Goal: Transaction & Acquisition: Purchase product/service

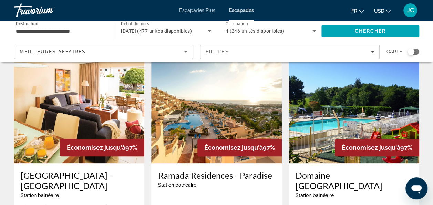
scroll to position [294, 0]
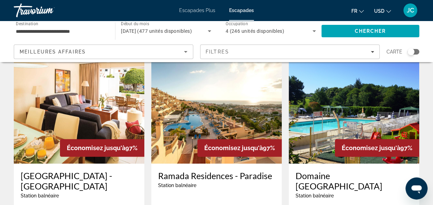
click at [110, 101] on img "Contenu principal" at bounding box center [79, 108] width 131 height 110
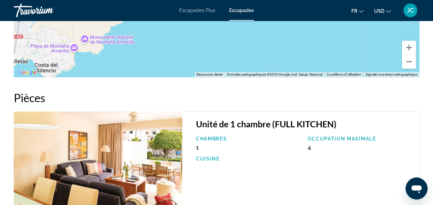
scroll to position [1277, 0]
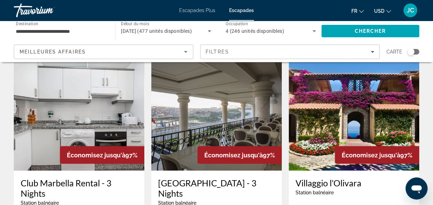
scroll to position [551, 0]
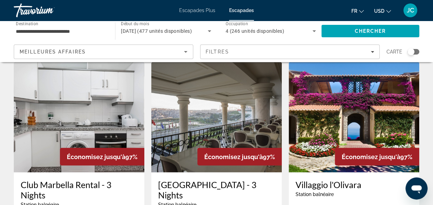
click at [108, 104] on img "Contenu principal" at bounding box center [79, 117] width 131 height 110
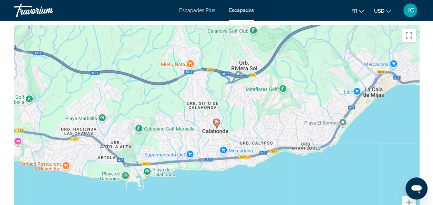
scroll to position [1011, 0]
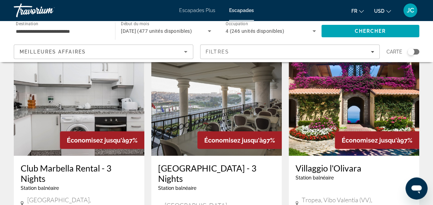
scroll to position [568, 0]
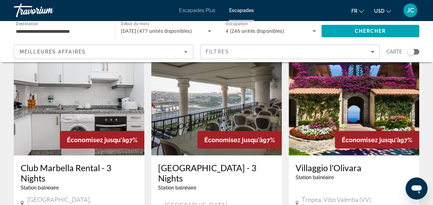
click at [207, 94] on img "Contenu principal" at bounding box center [216, 100] width 131 height 110
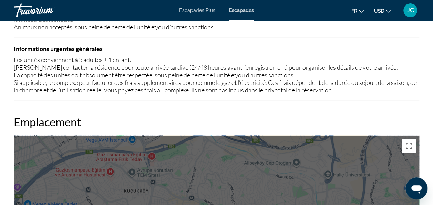
scroll to position [801, 0]
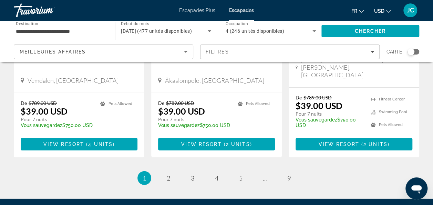
scroll to position [990, 0]
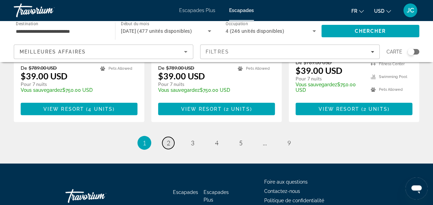
click at [168, 139] on span "2" at bounding box center [168, 143] width 3 height 8
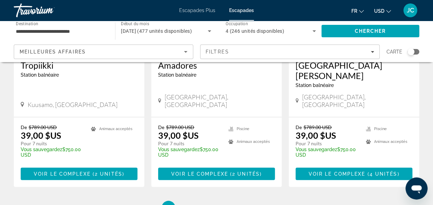
scroll to position [984, 0]
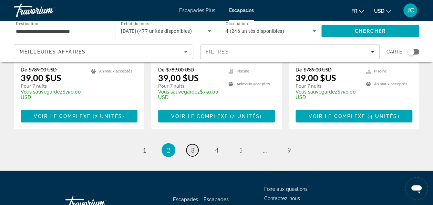
click at [192, 146] on span "3" at bounding box center [192, 150] width 3 height 8
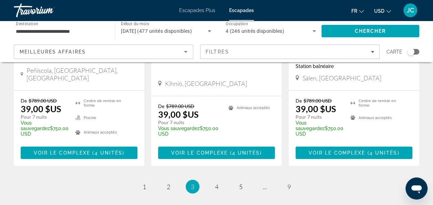
scroll to position [947, 0]
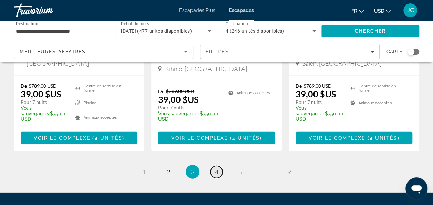
click at [214, 166] on link "page 4" at bounding box center [217, 172] width 12 height 12
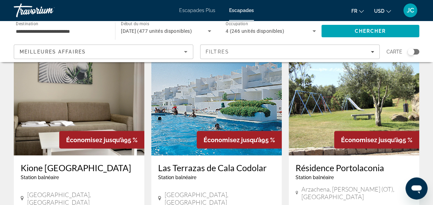
scroll to position [562, 0]
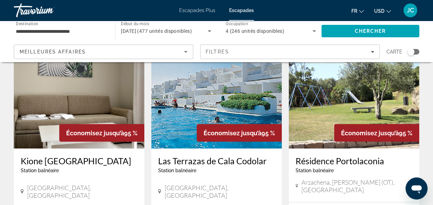
click at [349, 94] on img "Contenu principal" at bounding box center [354, 93] width 131 height 110
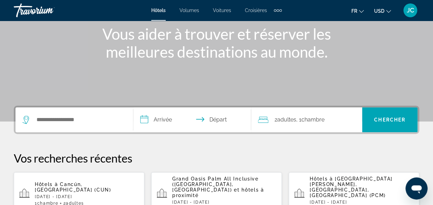
scroll to position [87, 0]
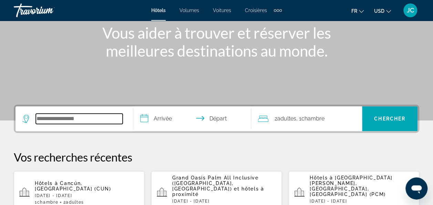
click at [83, 116] on input "Rechercher une destination hôtelière" at bounding box center [79, 118] width 87 height 10
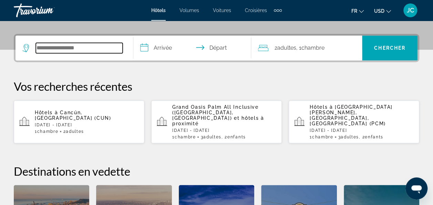
scroll to position [168, 0]
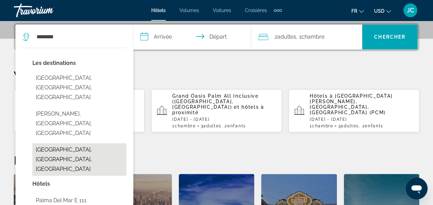
click at [77, 143] on button "Palma de Majorque, Île de Majorque, Espagne" at bounding box center [79, 159] width 94 height 32
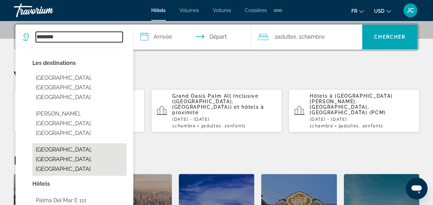
type input "**********"
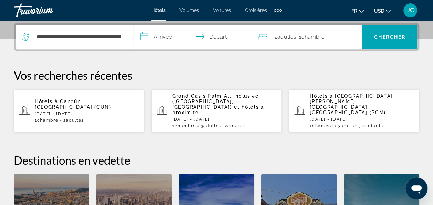
click at [161, 33] on input "**********" at bounding box center [193, 37] width 121 height 27
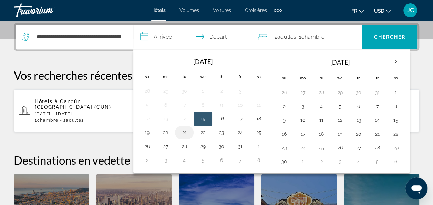
click at [184, 131] on button "21" at bounding box center [184, 133] width 11 height 10
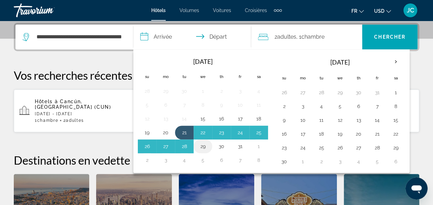
click at [202, 144] on button "29" at bounding box center [203, 146] width 11 height 10
type input "**********"
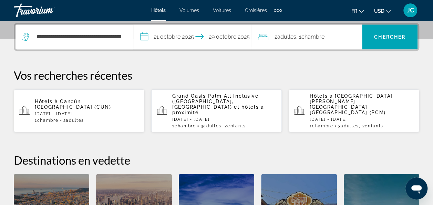
click at [291, 38] on span "Adultes" at bounding box center [287, 36] width 19 height 7
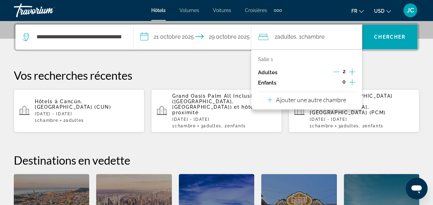
click at [352, 80] on icon "Augmenter les enfants" at bounding box center [352, 82] width 6 height 8
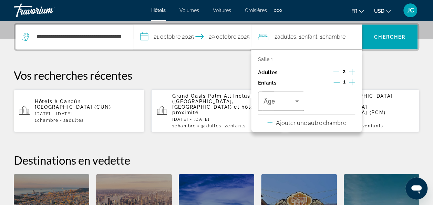
click at [352, 80] on icon "Augmenter les enfants" at bounding box center [352, 82] width 6 height 8
click at [297, 101] on icon "Voyageurs : 2 adultes, 2 enfants" at bounding box center [297, 101] width 8 height 8
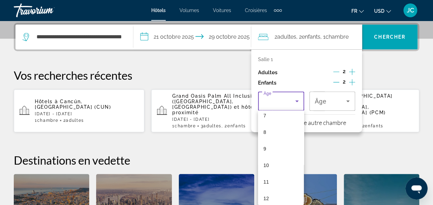
scroll to position [122, 0]
click at [278, 149] on mat-option "9" at bounding box center [281, 148] width 46 height 17
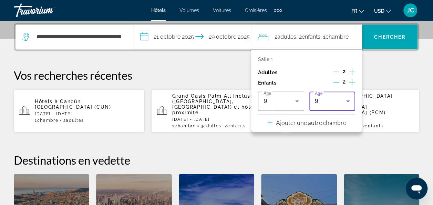
click at [349, 99] on icon "Voyageurs : 2 adultes, 2 enfants" at bounding box center [348, 101] width 8 height 8
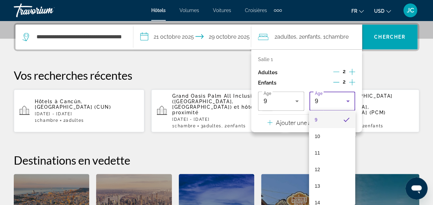
scroll to position [152, 0]
click at [327, 148] on mat-option "11" at bounding box center [332, 151] width 46 height 17
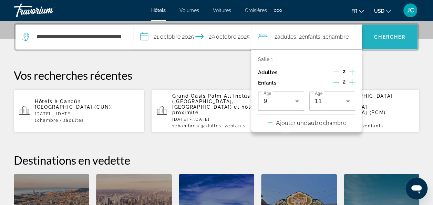
click at [387, 41] on span "Rechercher" at bounding box center [390, 37] width 56 height 17
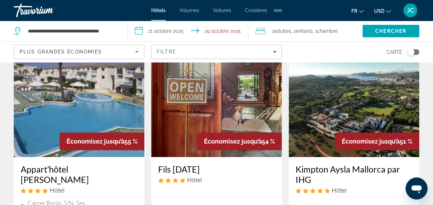
scroll to position [39, 0]
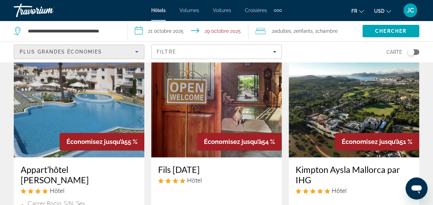
click at [139, 50] on icon "Trier par" at bounding box center [137, 52] width 8 height 8
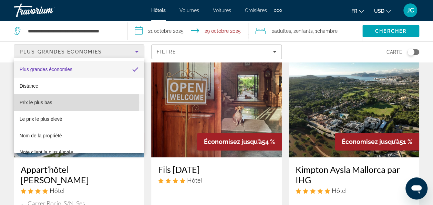
click at [57, 102] on mat-option "Prix le plus bas" at bounding box center [79, 102] width 130 height 17
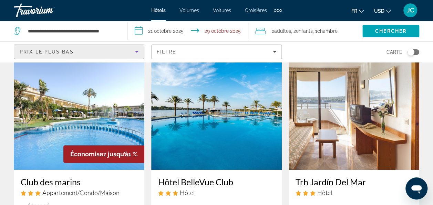
scroll to position [23, 0]
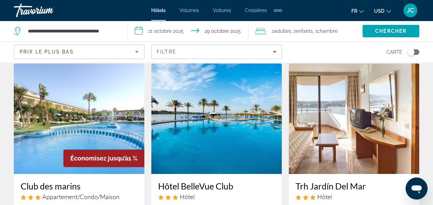
click at [79, 123] on img "Contenu principal" at bounding box center [79, 118] width 131 height 110
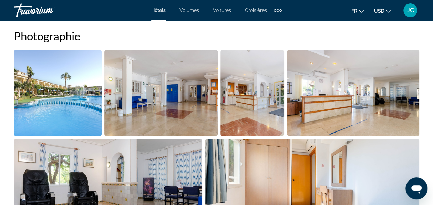
scroll to position [466, 0]
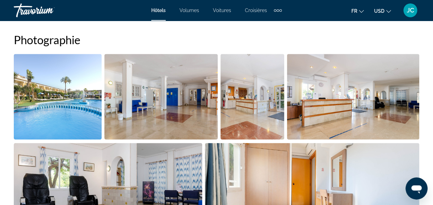
click at [54, 99] on img "Ouvrir le curseur d’image en plein écran" at bounding box center [58, 97] width 88 height 86
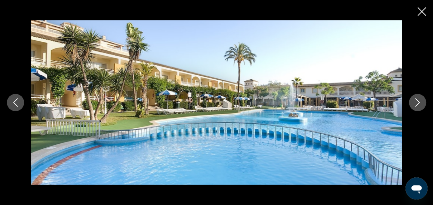
click at [414, 101] on icon "Image suivante" at bounding box center [418, 102] width 8 height 8
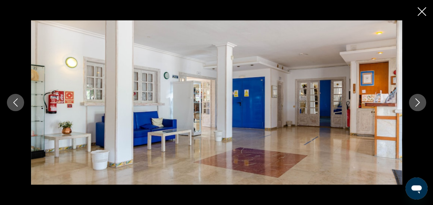
click at [414, 101] on icon "Image suivante" at bounding box center [418, 102] width 8 height 8
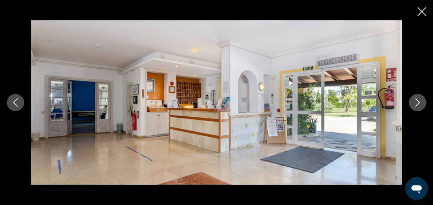
click at [414, 101] on icon "Image suivante" at bounding box center [418, 102] width 8 height 8
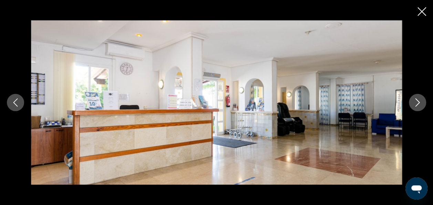
click at [414, 101] on icon "Image suivante" at bounding box center [418, 102] width 8 height 8
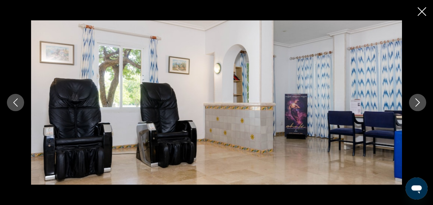
click at [414, 101] on icon "Image suivante" at bounding box center [418, 102] width 8 height 8
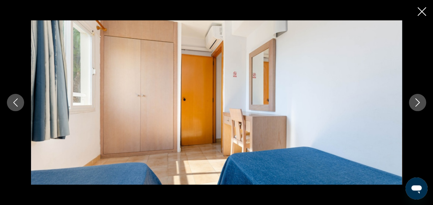
click at [414, 101] on icon "Image suivante" at bounding box center [418, 102] width 8 height 8
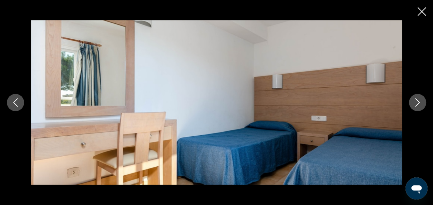
click at [414, 101] on icon "Image suivante" at bounding box center [418, 102] width 8 height 8
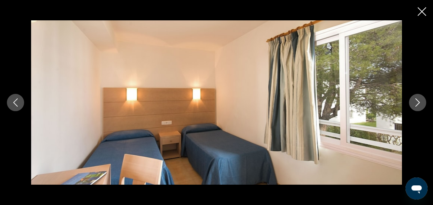
click at [414, 101] on icon "Image suivante" at bounding box center [418, 102] width 8 height 8
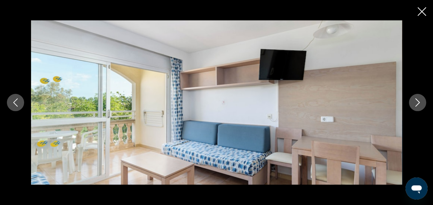
click at [414, 101] on icon "Image suivante" at bounding box center [418, 102] width 8 height 8
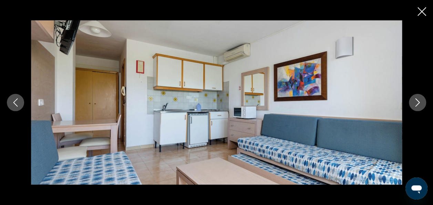
click at [414, 101] on icon "Image suivante" at bounding box center [418, 102] width 8 height 8
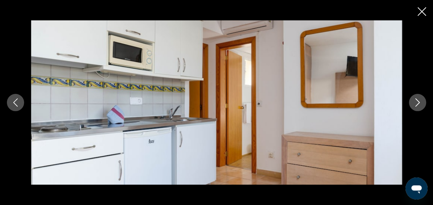
click at [414, 101] on icon "Image suivante" at bounding box center [418, 102] width 8 height 8
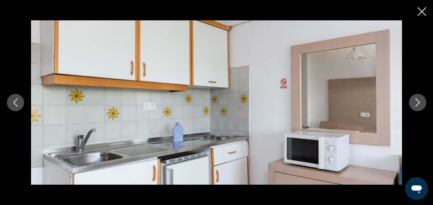
click at [414, 101] on icon "Image suivante" at bounding box center [418, 102] width 8 height 8
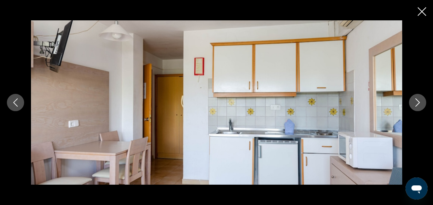
click at [414, 101] on icon "Image suivante" at bounding box center [418, 102] width 8 height 8
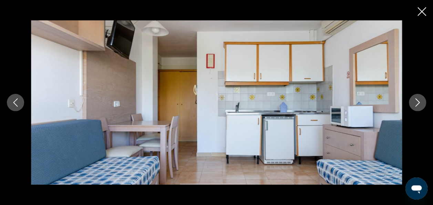
click at [414, 101] on icon "Image suivante" at bounding box center [418, 102] width 8 height 8
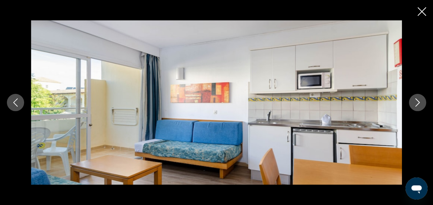
click at [426, 12] on icon "Fermer le diaporama" at bounding box center [422, 11] width 9 height 9
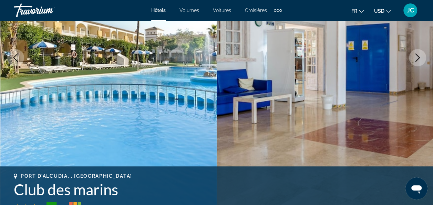
scroll to position [114, 0]
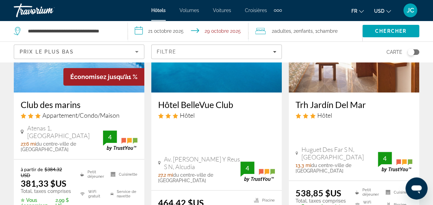
scroll to position [104, 0]
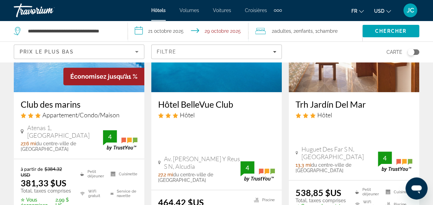
click at [386, 10] on button "USD USD ($) MXN (Mex$) CAD (Can$) GBP (£) EUR (€) AUD (A$) NZD (NZ$) CNY (CN¥)" at bounding box center [382, 11] width 17 height 10
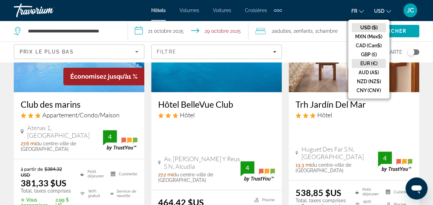
click at [367, 65] on button "EUR (€)" at bounding box center [369, 63] width 34 height 9
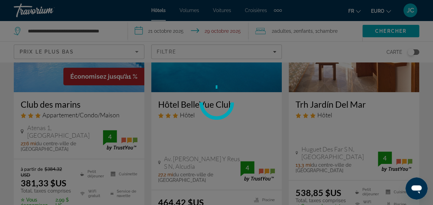
scroll to position [36, 0]
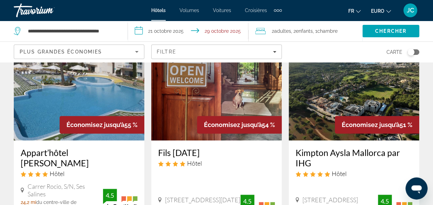
scroll to position [56, 0]
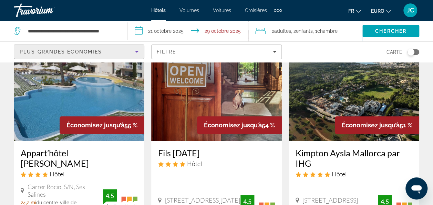
click at [137, 52] on icon "Trier par" at bounding box center [136, 52] width 3 height 2
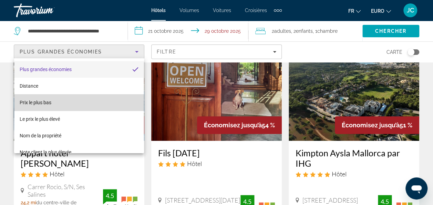
click at [83, 98] on mat-option "Prix le plus bas" at bounding box center [79, 102] width 130 height 17
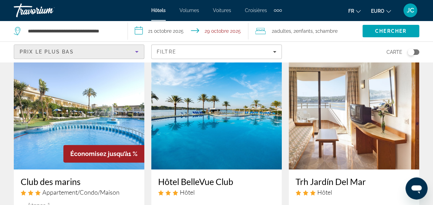
scroll to position [27, 0]
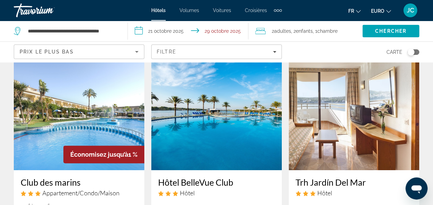
click at [207, 138] on img "Contenu principal" at bounding box center [216, 115] width 131 height 110
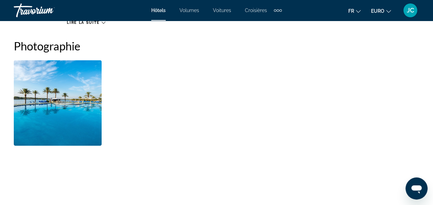
scroll to position [464, 0]
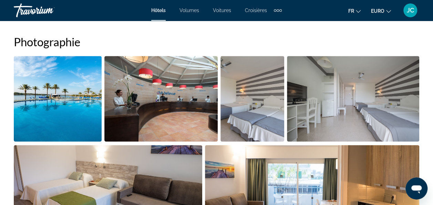
click at [79, 103] on img "Ouvrir le curseur d’image en plein écran" at bounding box center [58, 99] width 88 height 86
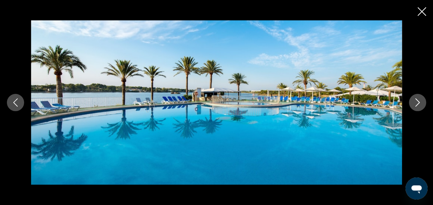
click at [419, 102] on icon "Image suivante" at bounding box center [418, 102] width 4 height 8
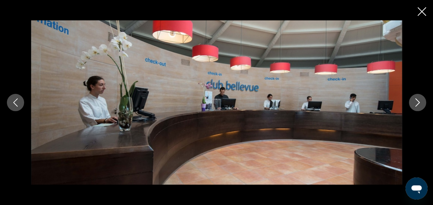
click at [419, 102] on icon "Image suivante" at bounding box center [418, 102] width 4 height 8
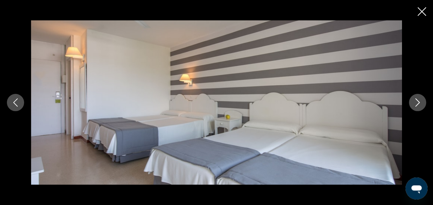
click at [419, 102] on icon "Image suivante" at bounding box center [418, 102] width 4 height 8
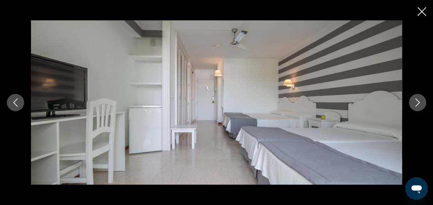
click at [419, 102] on icon "Image suivante" at bounding box center [418, 102] width 4 height 8
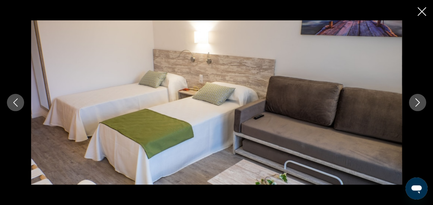
click at [419, 102] on icon "Image suivante" at bounding box center [418, 102] width 4 height 8
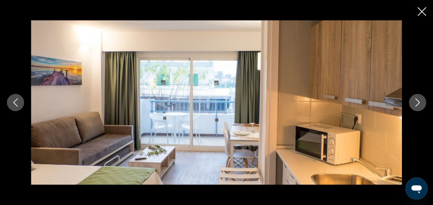
click at [419, 102] on icon "Image suivante" at bounding box center [418, 102] width 4 height 8
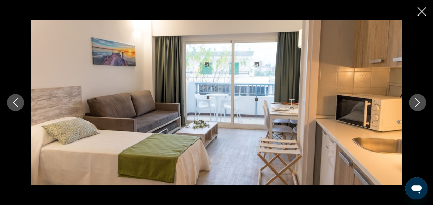
click at [419, 102] on icon "Image suivante" at bounding box center [418, 102] width 4 height 8
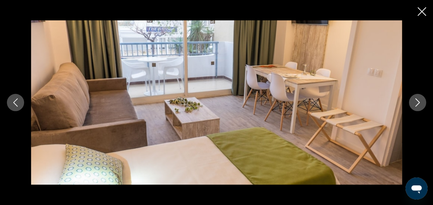
click at [419, 102] on icon "Image suivante" at bounding box center [418, 102] width 4 height 8
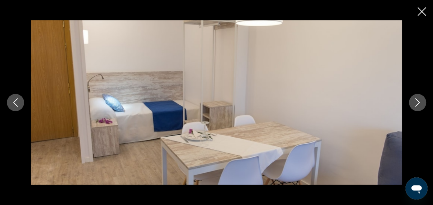
click at [419, 102] on icon "Image suivante" at bounding box center [418, 102] width 4 height 8
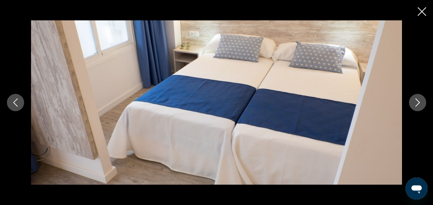
click at [419, 102] on icon "Image suivante" at bounding box center [418, 102] width 4 height 8
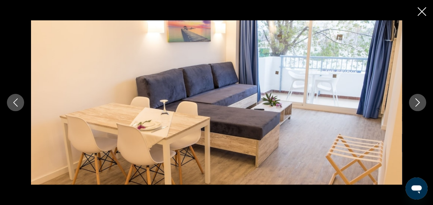
click at [419, 102] on icon "Image suivante" at bounding box center [418, 102] width 4 height 8
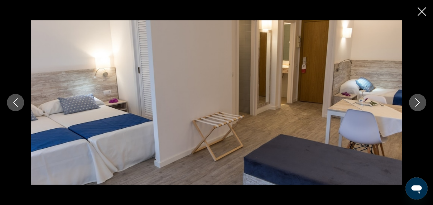
click at [419, 102] on icon "Image suivante" at bounding box center [418, 102] width 4 height 8
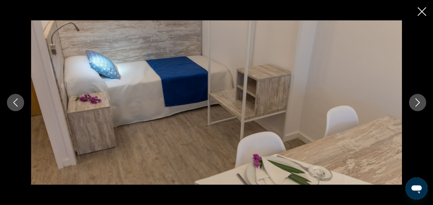
click at [419, 102] on icon "Image suivante" at bounding box center [418, 102] width 4 height 8
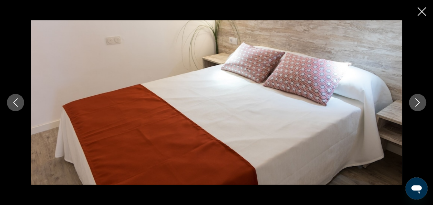
click at [419, 102] on icon "Image suivante" at bounding box center [418, 102] width 4 height 8
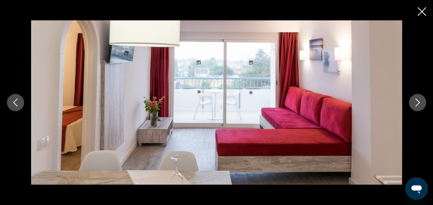
click at [419, 102] on icon "Image suivante" at bounding box center [418, 102] width 4 height 8
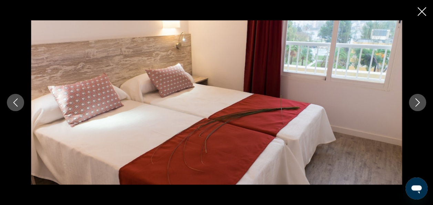
click at [419, 102] on icon "Image suivante" at bounding box center [418, 102] width 4 height 8
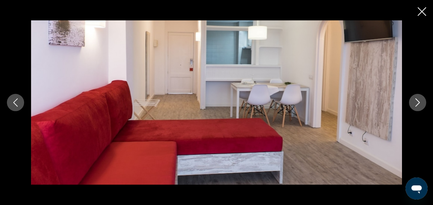
click at [17, 98] on icon "Image précédente" at bounding box center [15, 102] width 8 height 8
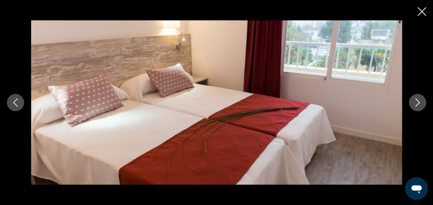
click at [416, 101] on icon "Image suivante" at bounding box center [418, 102] width 8 height 8
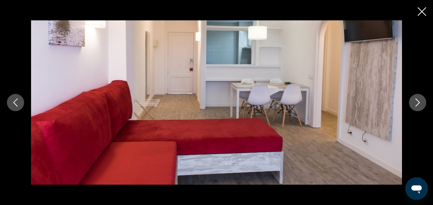
click at [416, 101] on icon "Image suivante" at bounding box center [418, 102] width 8 height 8
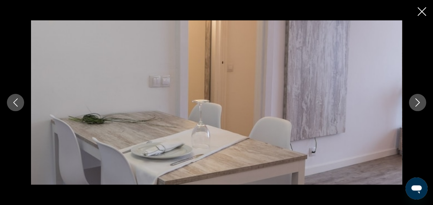
click at [416, 101] on icon "Image suivante" at bounding box center [418, 102] width 8 height 8
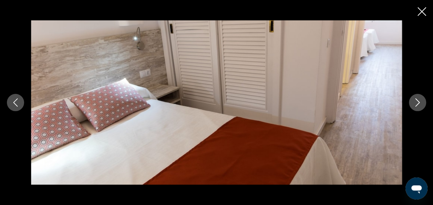
click at [416, 101] on icon "Image suivante" at bounding box center [418, 102] width 8 height 8
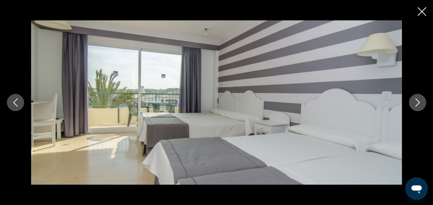
click at [416, 101] on icon "Image suivante" at bounding box center [418, 102] width 8 height 8
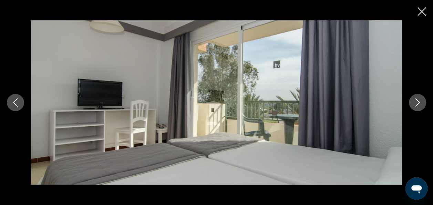
click at [416, 101] on icon "Image suivante" at bounding box center [418, 102] width 8 height 8
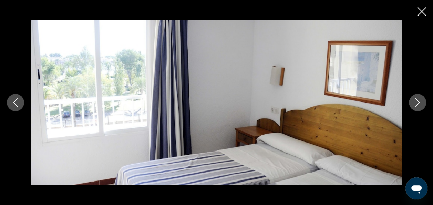
click at [416, 101] on icon "Image suivante" at bounding box center [418, 102] width 8 height 8
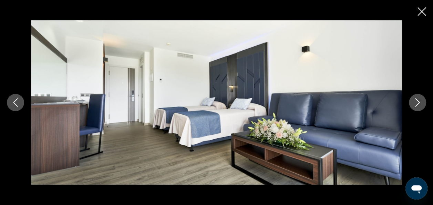
click at [420, 101] on icon "Image suivante" at bounding box center [418, 102] width 8 height 8
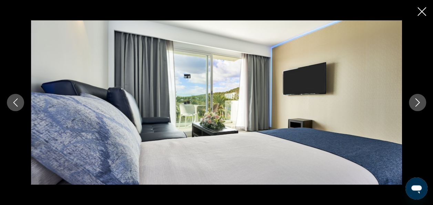
click at [420, 101] on icon "Image suivante" at bounding box center [418, 102] width 8 height 8
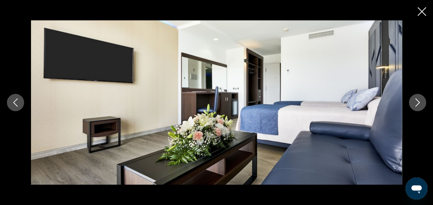
click at [420, 101] on icon "Image suivante" at bounding box center [418, 102] width 8 height 8
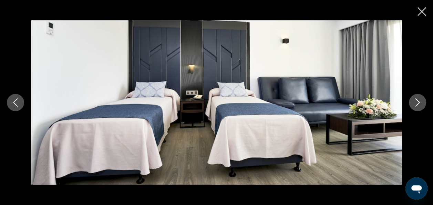
click at [420, 101] on icon "Image suivante" at bounding box center [418, 102] width 8 height 8
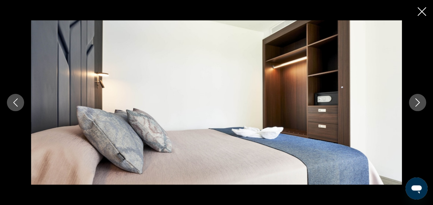
click at [420, 101] on icon "Image suivante" at bounding box center [418, 102] width 8 height 8
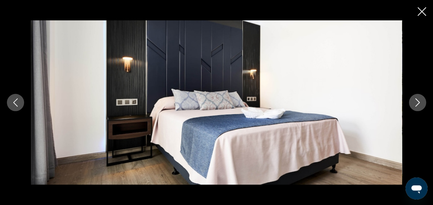
click at [420, 101] on icon "Image suivante" at bounding box center [418, 102] width 8 height 8
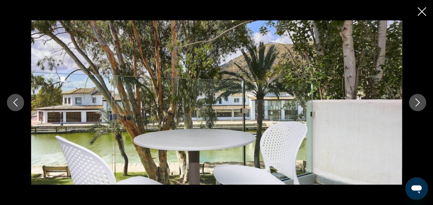
click at [421, 13] on icon "Fermer le diaporama" at bounding box center [422, 11] width 9 height 9
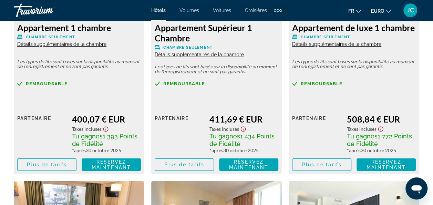
scroll to position [1165, 0]
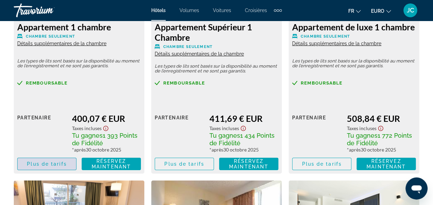
click at [39, 163] on span "Plus de tarifs" at bounding box center [47, 164] width 40 height 6
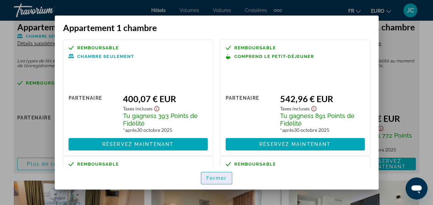
click at [212, 179] on span "Fermer" at bounding box center [217, 178] width 21 height 6
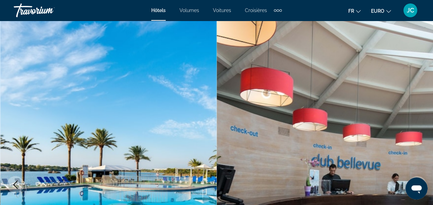
scroll to position [1165, 0]
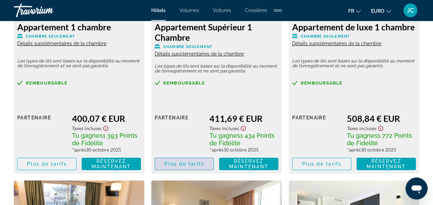
click at [174, 165] on span "Plus de tarifs" at bounding box center [184, 164] width 40 height 6
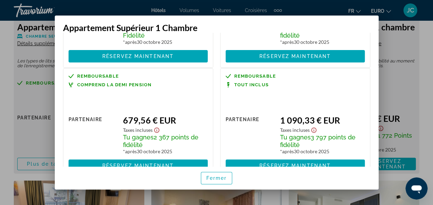
scroll to position [86, 0]
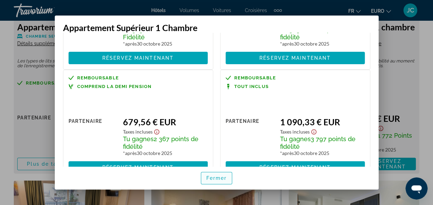
click at [210, 178] on span "Fermer" at bounding box center [217, 178] width 21 height 6
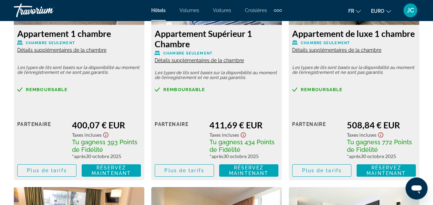
scroll to position [1158, 0]
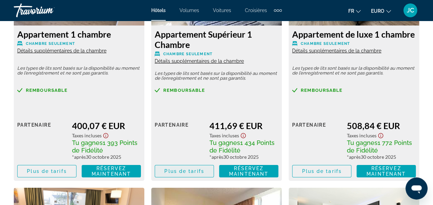
click at [198, 169] on span "Plus de tarifs" at bounding box center [184, 171] width 40 height 6
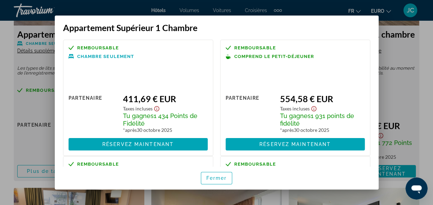
scroll to position [68, 0]
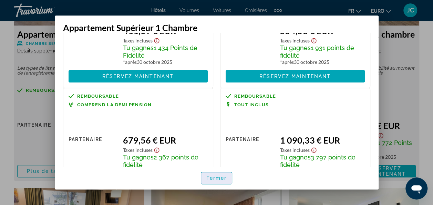
click at [221, 175] on span "Fermer" at bounding box center [217, 178] width 21 height 6
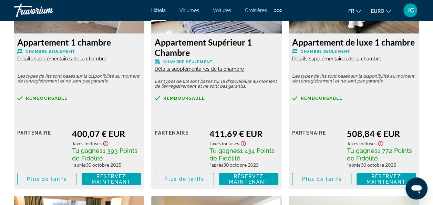
scroll to position [1149, 0]
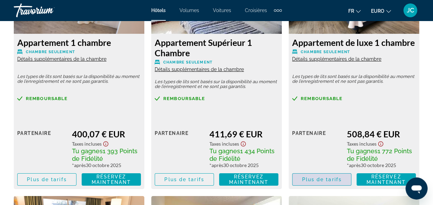
click at [321, 182] on span "Plus de tarifs" at bounding box center [322, 180] width 40 height 6
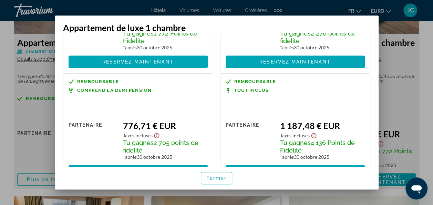
scroll to position [83, 0]
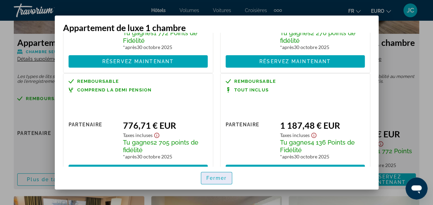
click at [220, 177] on span "Fermer" at bounding box center [217, 178] width 21 height 6
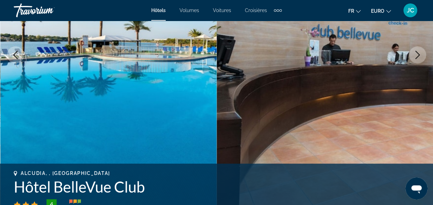
scroll to position [128, 0]
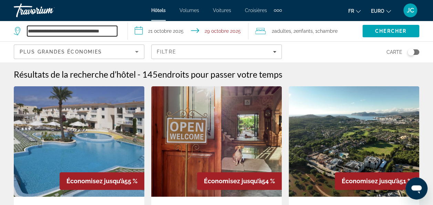
click at [116, 30] on input "**********" at bounding box center [72, 31] width 90 height 10
click at [104, 31] on input "**********" at bounding box center [72, 31] width 90 height 10
click at [114, 31] on input "**********" at bounding box center [72, 31] width 90 height 10
click at [40, 29] on input "***" at bounding box center [72, 31] width 90 height 10
type input "*"
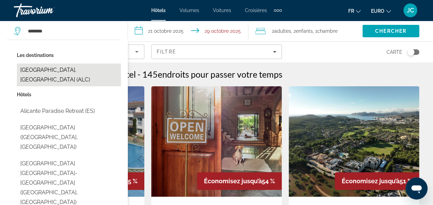
click at [40, 68] on button "Alicante, Espagne (ALC)" at bounding box center [69, 74] width 104 height 23
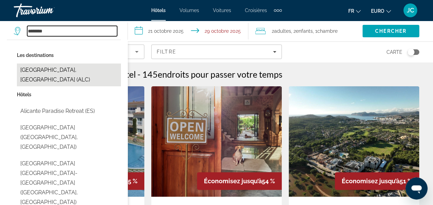
type input "**********"
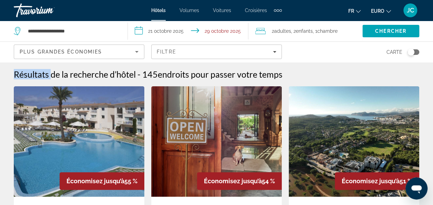
click at [175, 29] on input "**********" at bounding box center [190, 32] width 124 height 23
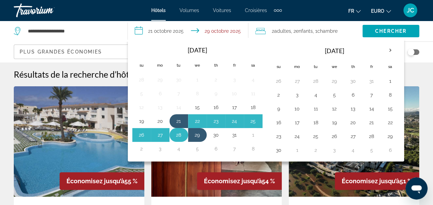
click at [178, 130] on button "28" at bounding box center [178, 135] width 11 height 10
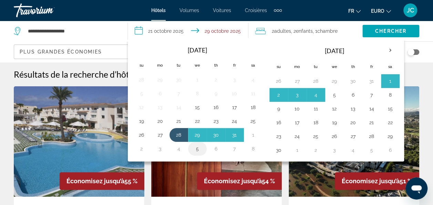
click at [196, 144] on button "5" at bounding box center [197, 149] width 11 height 10
type input "**********"
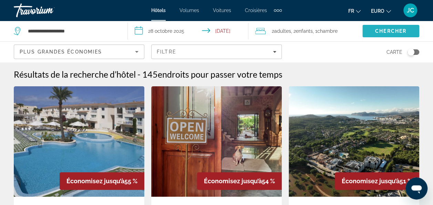
click at [377, 32] on span "Chercher" at bounding box center [391, 31] width 31 height 6
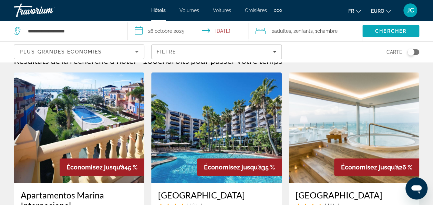
scroll to position [13, 0]
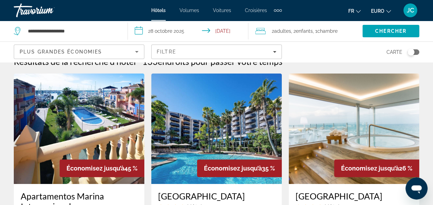
click at [95, 121] on img "Contenu principal" at bounding box center [79, 128] width 131 height 110
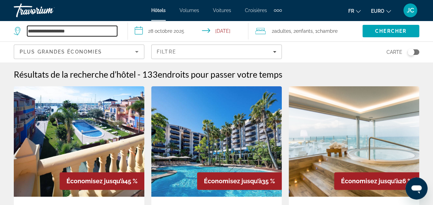
click at [81, 29] on input "**********" at bounding box center [72, 31] width 90 height 10
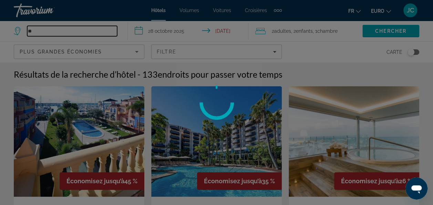
type input "*"
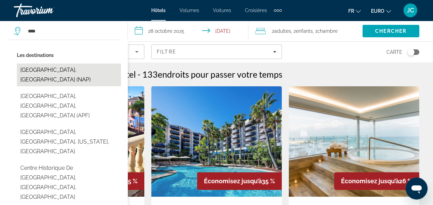
click at [45, 69] on button "Naples, Italie (NAP)" at bounding box center [69, 74] width 104 height 23
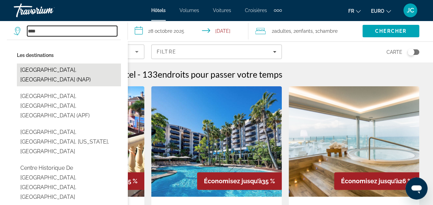
type input "**********"
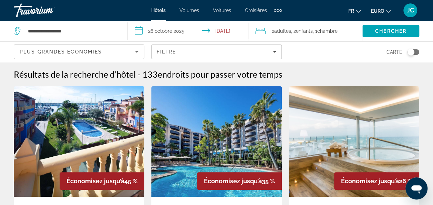
click at [164, 30] on input "**********" at bounding box center [190, 32] width 124 height 23
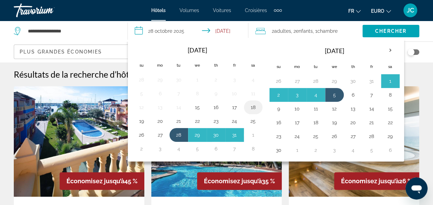
click at [251, 106] on button "18" at bounding box center [253, 107] width 11 height 10
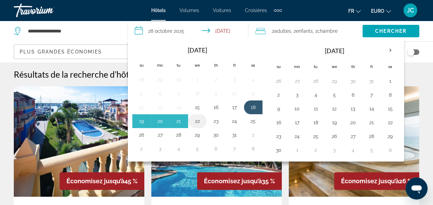
click at [197, 120] on button "22" at bounding box center [197, 121] width 11 height 10
type input "**********"
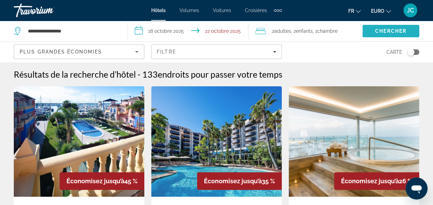
click at [372, 30] on span "Rechercher" at bounding box center [391, 31] width 57 height 17
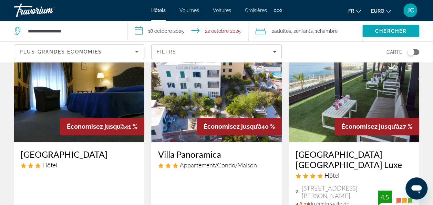
scroll to position [52, 0]
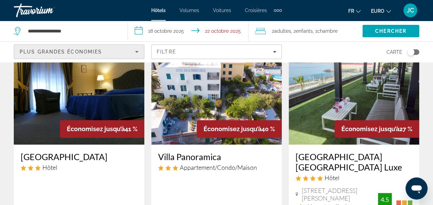
click at [138, 53] on icon "Trier par" at bounding box center [137, 52] width 8 height 8
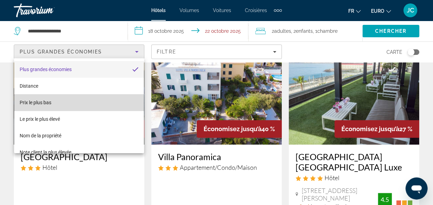
click at [86, 101] on mat-option "Prix le plus bas" at bounding box center [79, 102] width 130 height 17
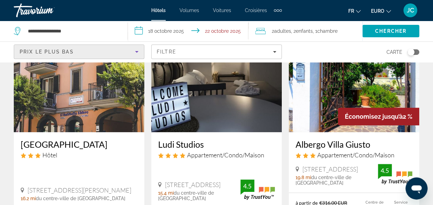
scroll to position [64, 0]
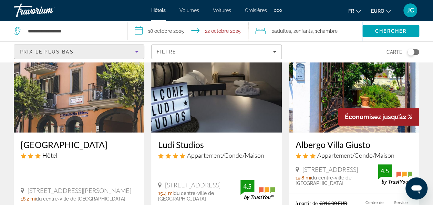
click at [70, 88] on img "Contenu principal" at bounding box center [79, 77] width 131 height 110
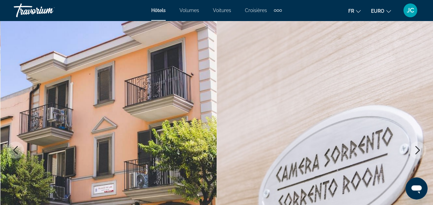
scroll to position [32, 0]
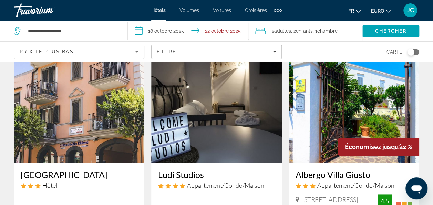
scroll to position [34, 0]
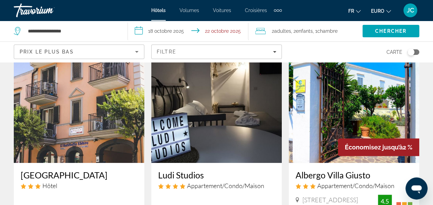
click at [342, 140] on div "Économisez jusqu’à 2 %" at bounding box center [378, 147] width 81 height 18
click at [345, 121] on img "Contenu principal" at bounding box center [354, 107] width 131 height 110
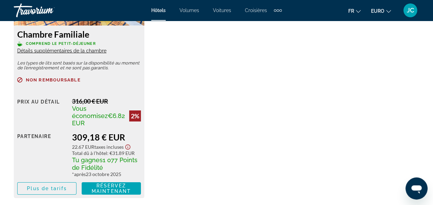
scroll to position [1156, 0]
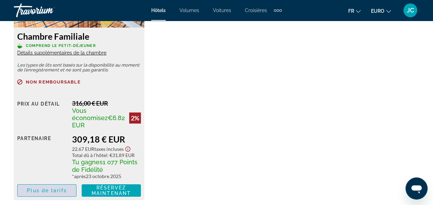
click at [59, 188] on span "Plus de tarifs" at bounding box center [47, 191] width 40 height 6
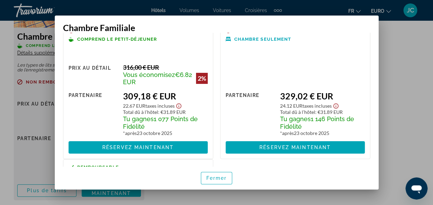
scroll to position [18, 0]
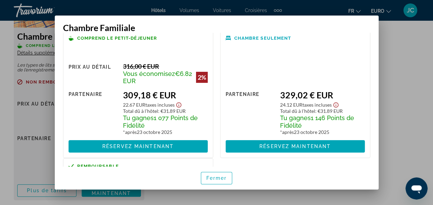
click at [216, 169] on div "Fermer" at bounding box center [217, 177] width 324 height 23
click at [214, 176] on span "Fermer" at bounding box center [217, 178] width 21 height 6
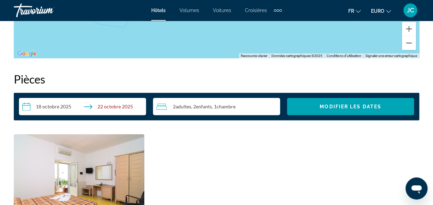
scroll to position [959, 0]
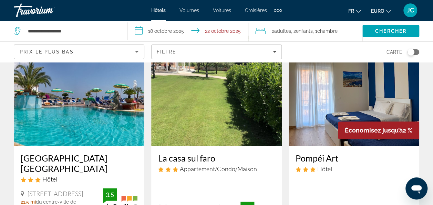
scroll to position [321, 0]
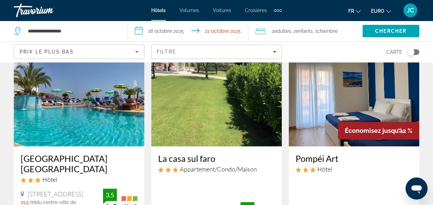
click at [107, 102] on img "Contenu principal" at bounding box center [79, 91] width 131 height 110
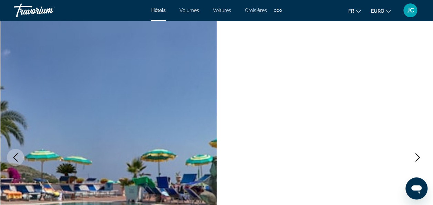
scroll to position [27, 0]
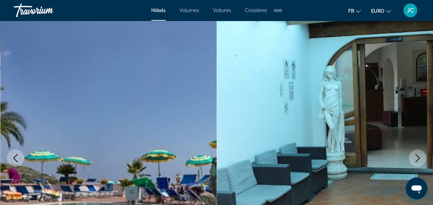
click at [421, 152] on button "Image suivante" at bounding box center [417, 157] width 17 height 17
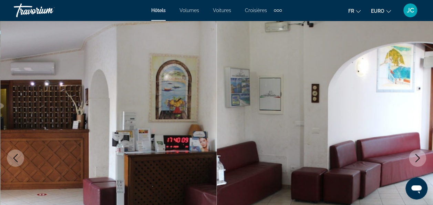
click at [421, 152] on button "Image suivante" at bounding box center [417, 157] width 17 height 17
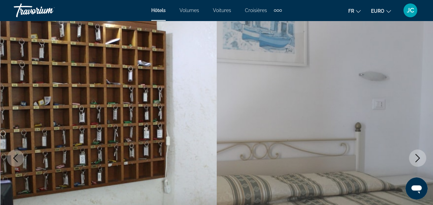
click at [421, 152] on button "Image suivante" at bounding box center [417, 157] width 17 height 17
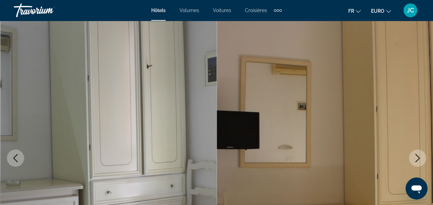
click at [421, 152] on button "Image suivante" at bounding box center [417, 157] width 17 height 17
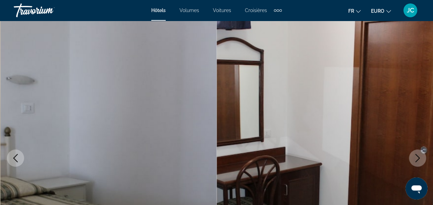
click at [421, 152] on button "Image suivante" at bounding box center [417, 157] width 17 height 17
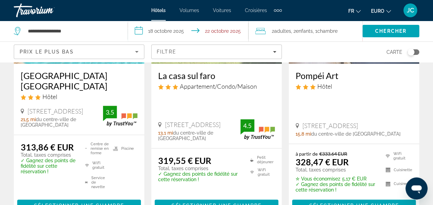
scroll to position [298, 0]
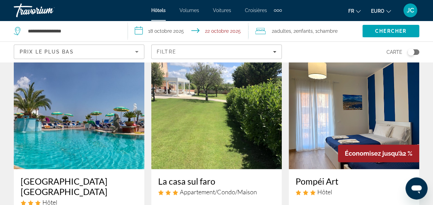
click at [339, 127] on img "Contenu principal" at bounding box center [354, 114] width 131 height 110
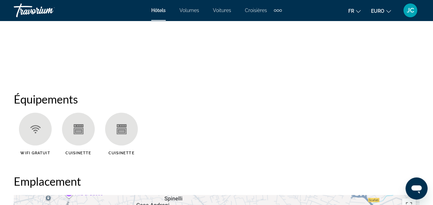
scroll to position [614, 0]
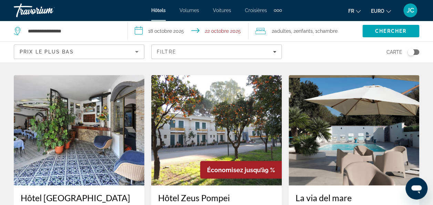
scroll to position [612, 0]
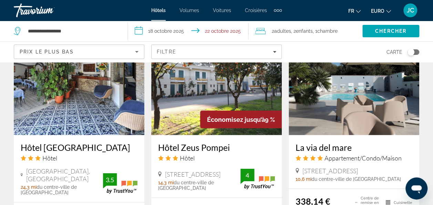
click at [322, 102] on img "Contenu principal" at bounding box center [354, 79] width 131 height 110
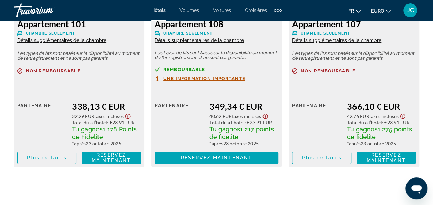
scroll to position [1168, 0]
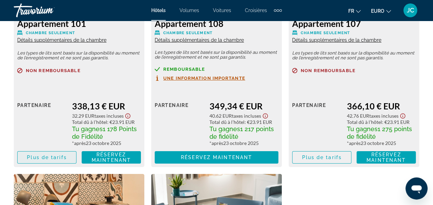
click at [57, 156] on span "Plus de tarifs" at bounding box center [47, 157] width 40 height 6
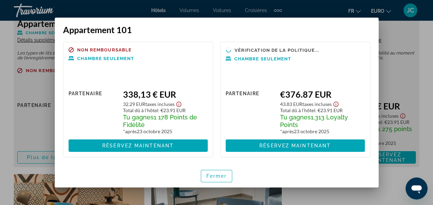
scroll to position [0, 0]
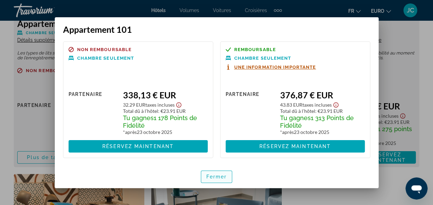
click at [216, 176] on span "Fermer" at bounding box center [217, 177] width 21 height 6
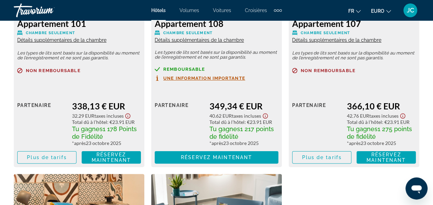
scroll to position [1168, 0]
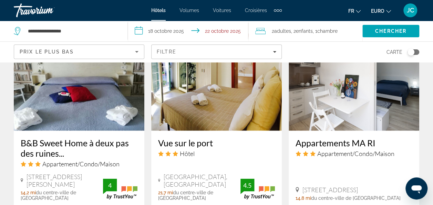
scroll to position [870, 0]
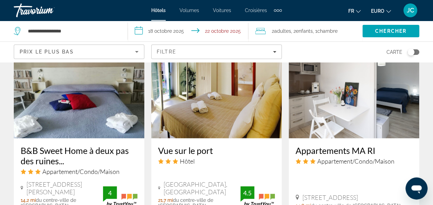
click at [93, 105] on img "Contenu principal" at bounding box center [79, 83] width 131 height 110
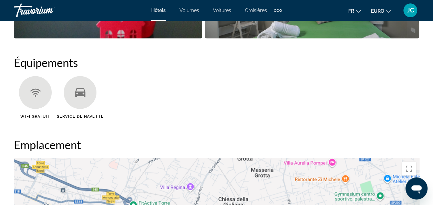
scroll to position [611, 0]
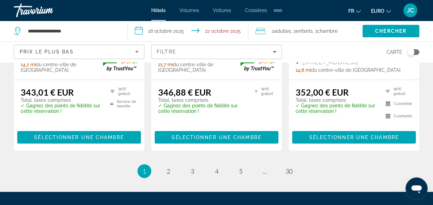
scroll to position [1004, 0]
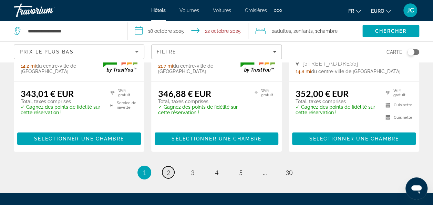
click at [168, 169] on span "2" at bounding box center [168, 173] width 3 height 8
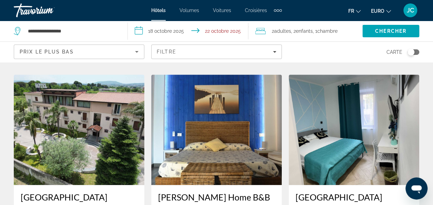
scroll to position [284, 0]
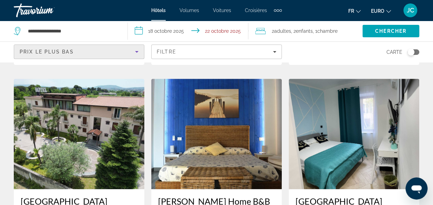
click at [140, 51] on icon "Trier par" at bounding box center [137, 52] width 8 height 8
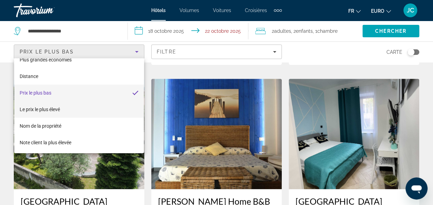
scroll to position [0, 0]
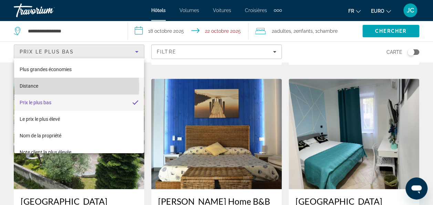
click at [34, 86] on span "Distance" at bounding box center [29, 86] width 19 height 6
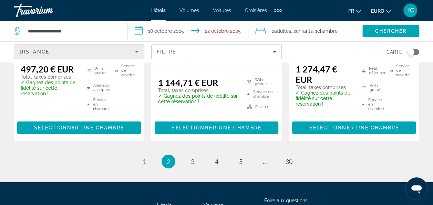
scroll to position [1080, 0]
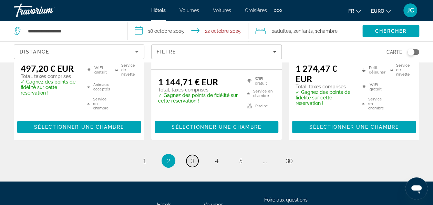
click at [191, 157] on span "3" at bounding box center [192, 161] width 3 height 8
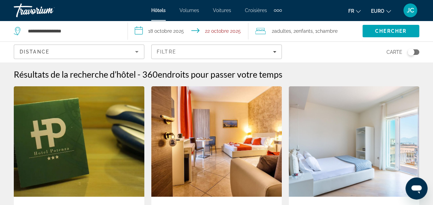
click at [79, 26] on div "**********" at bounding box center [67, 31] width 107 height 21
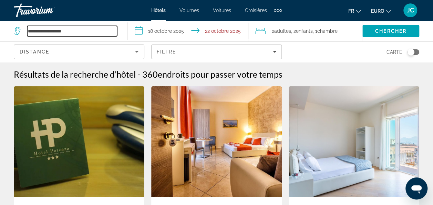
click at [77, 30] on input "**********" at bounding box center [72, 31] width 90 height 10
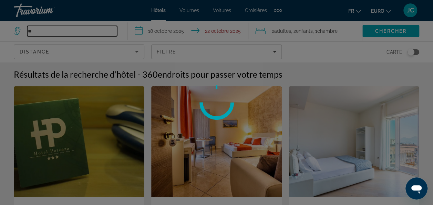
type input "*"
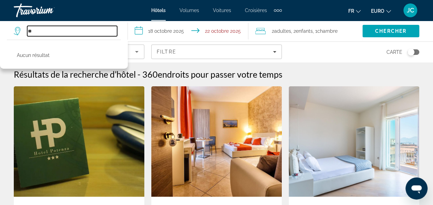
type input "*"
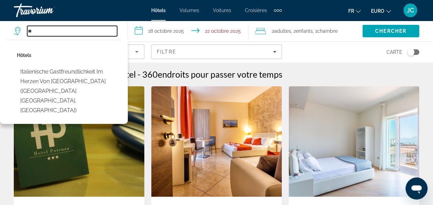
type input "*"
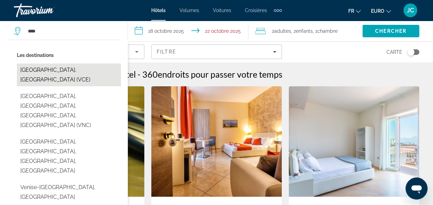
click at [64, 72] on button "Venise, Italie (VCE)" at bounding box center [69, 74] width 104 height 23
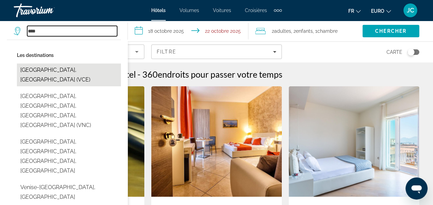
type input "**********"
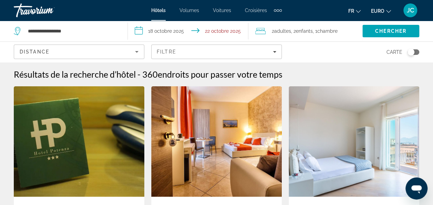
click at [164, 30] on input "**********" at bounding box center [190, 32] width 124 height 23
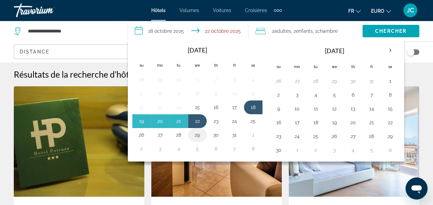
click at [197, 133] on button "29" at bounding box center [197, 135] width 11 height 10
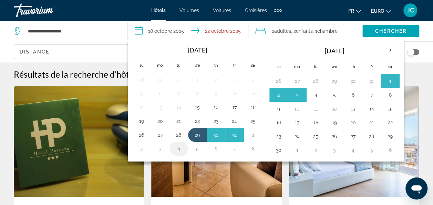
click at [179, 148] on button "4" at bounding box center [178, 149] width 11 height 10
type input "**********"
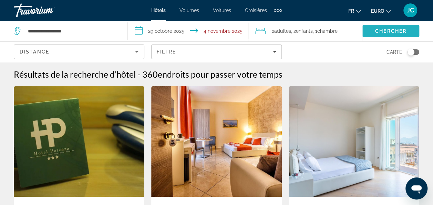
click at [371, 32] on span "Rechercher" at bounding box center [391, 31] width 57 height 17
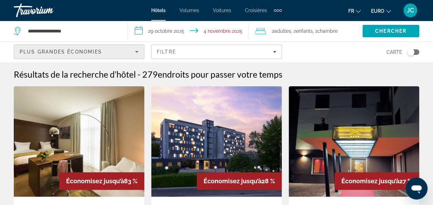
click at [138, 51] on icon "Trier par" at bounding box center [136, 52] width 3 height 2
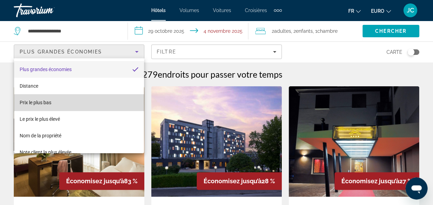
click at [89, 102] on mat-option "Prix le plus bas" at bounding box center [79, 102] width 130 height 17
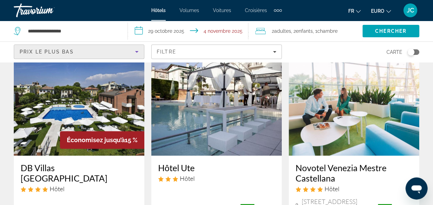
scroll to position [41, 0]
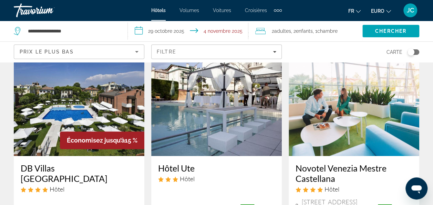
click at [76, 107] on img "Contenu principal" at bounding box center [79, 101] width 131 height 110
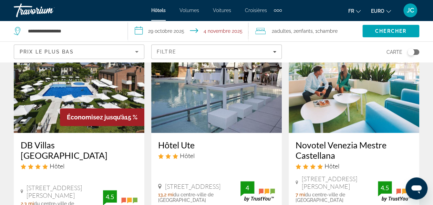
scroll to position [57, 0]
